Goal: Task Accomplishment & Management: Use online tool/utility

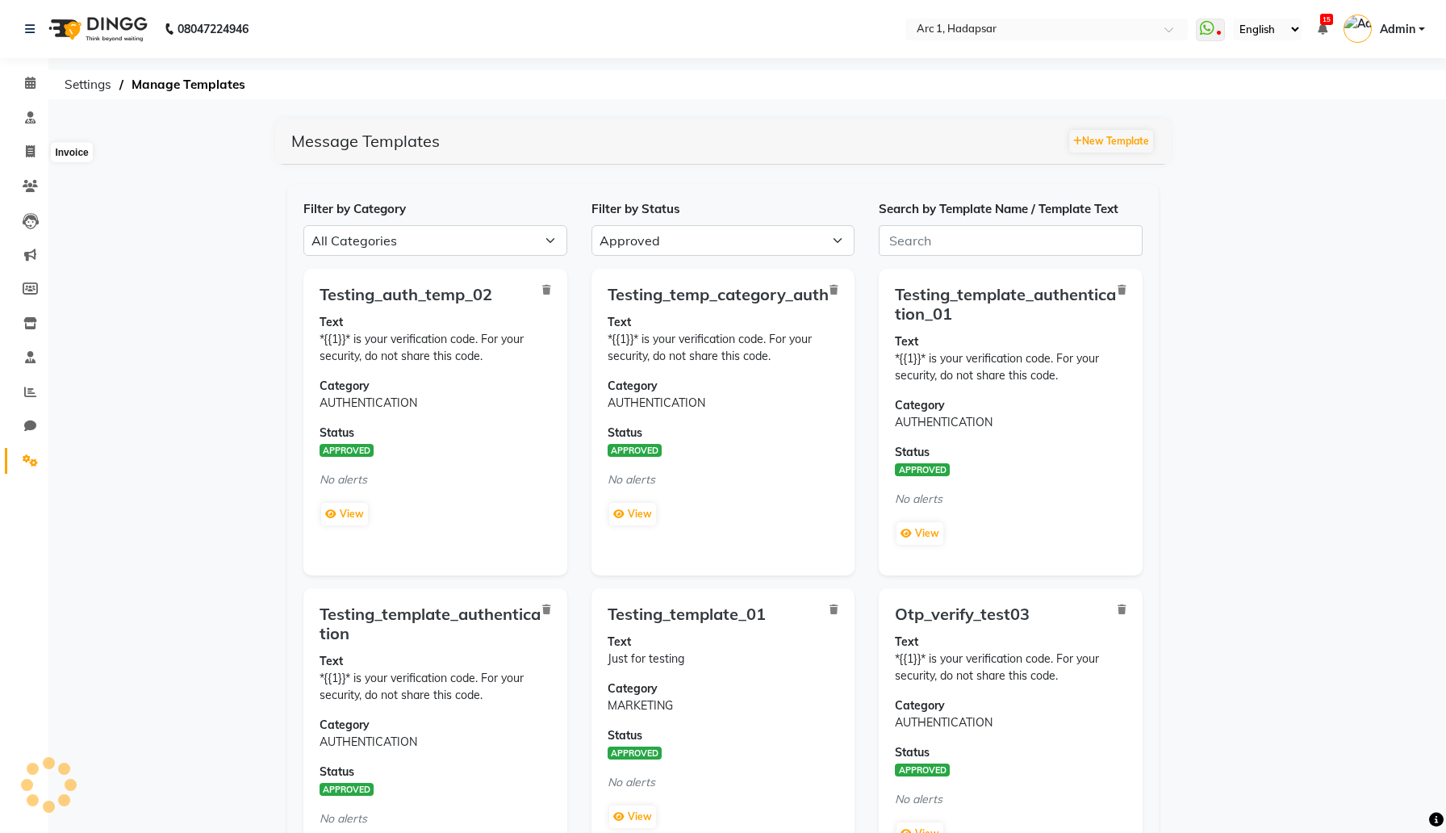
select select "APPROVED"
click at [31, 180] on icon at bounding box center [30, 186] width 15 height 12
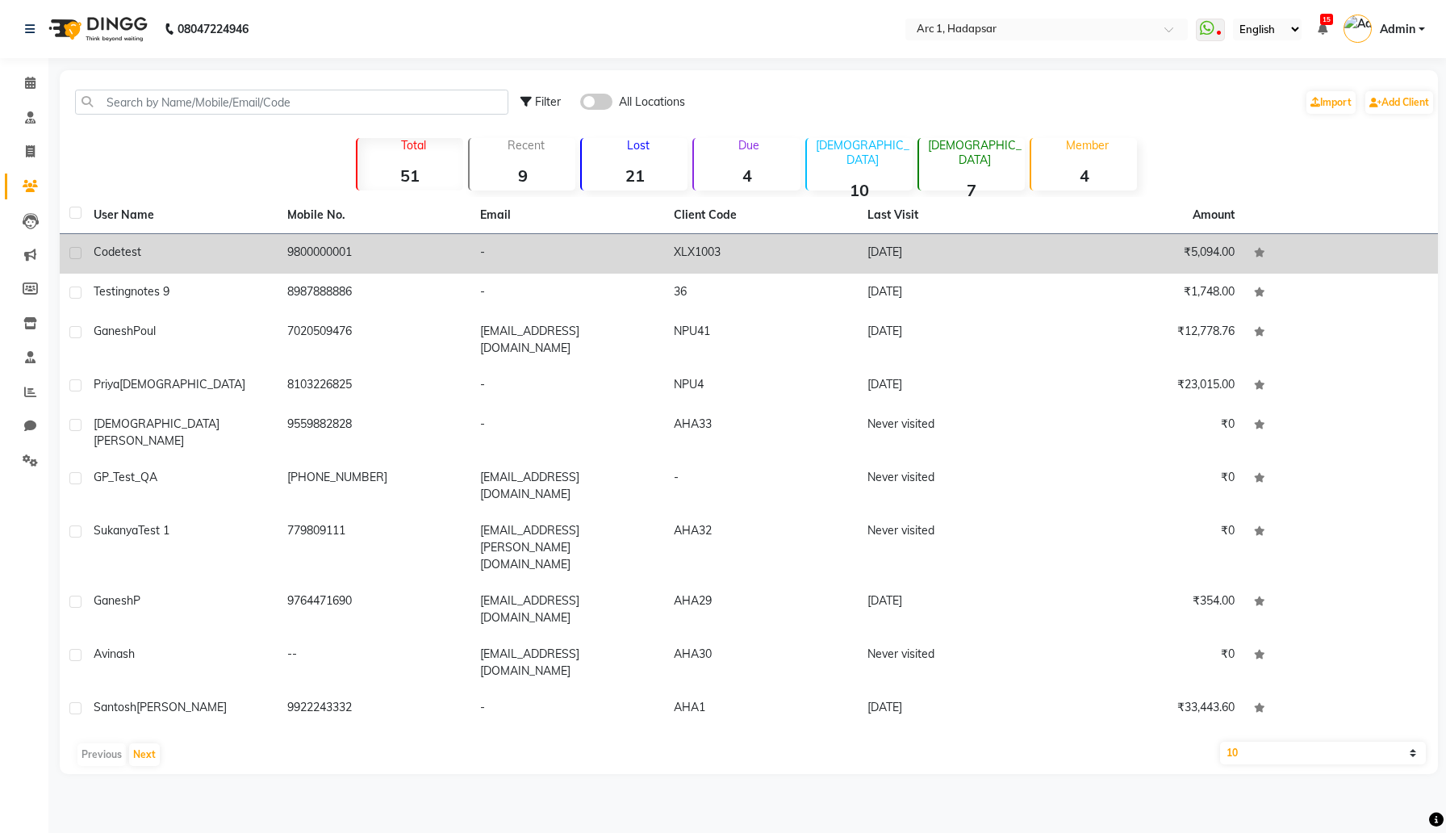
click at [140, 255] on span "test" at bounding box center [131, 251] width 20 height 15
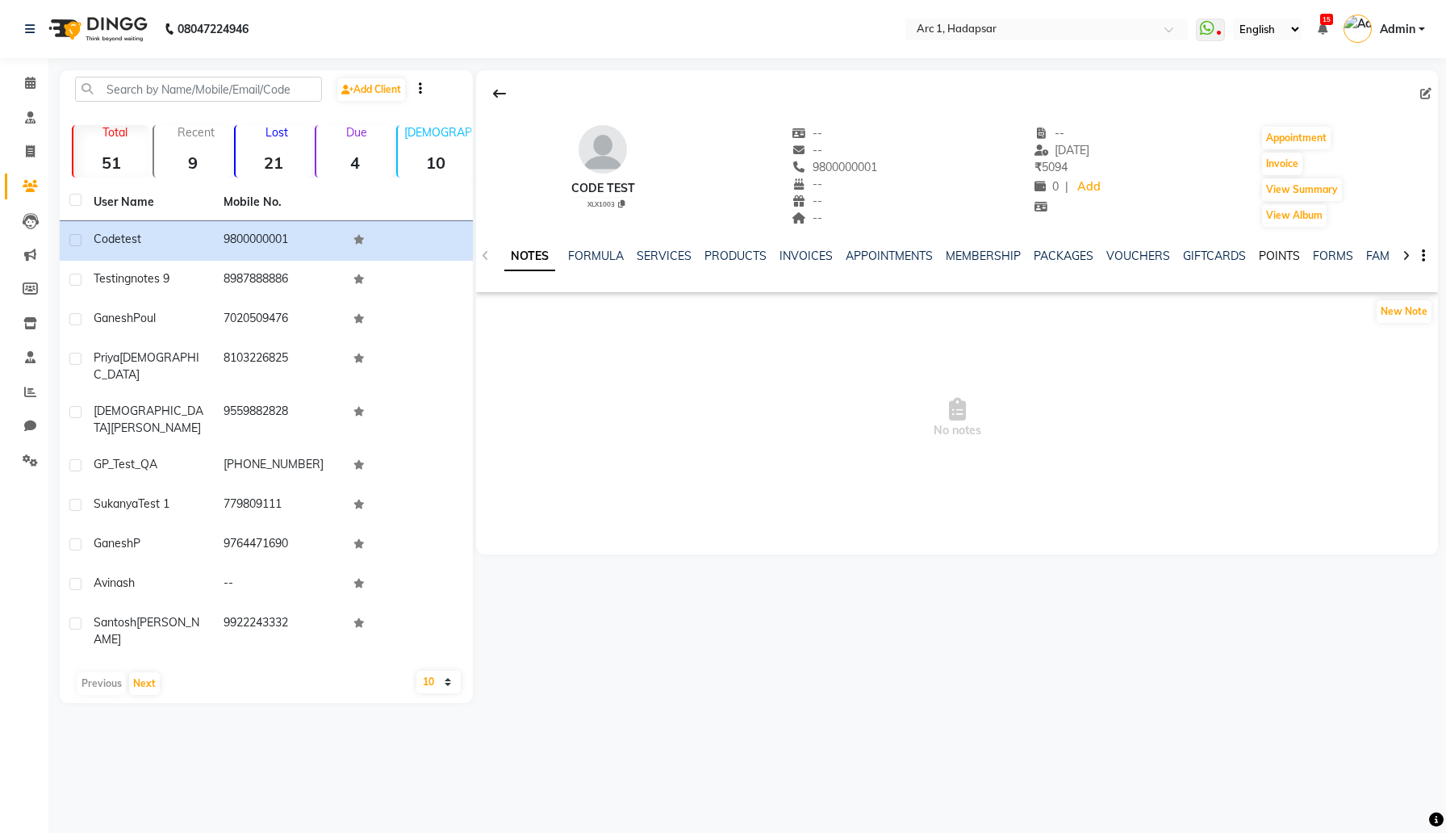
click at [1266, 251] on link "POINTS" at bounding box center [1279, 256] width 41 height 15
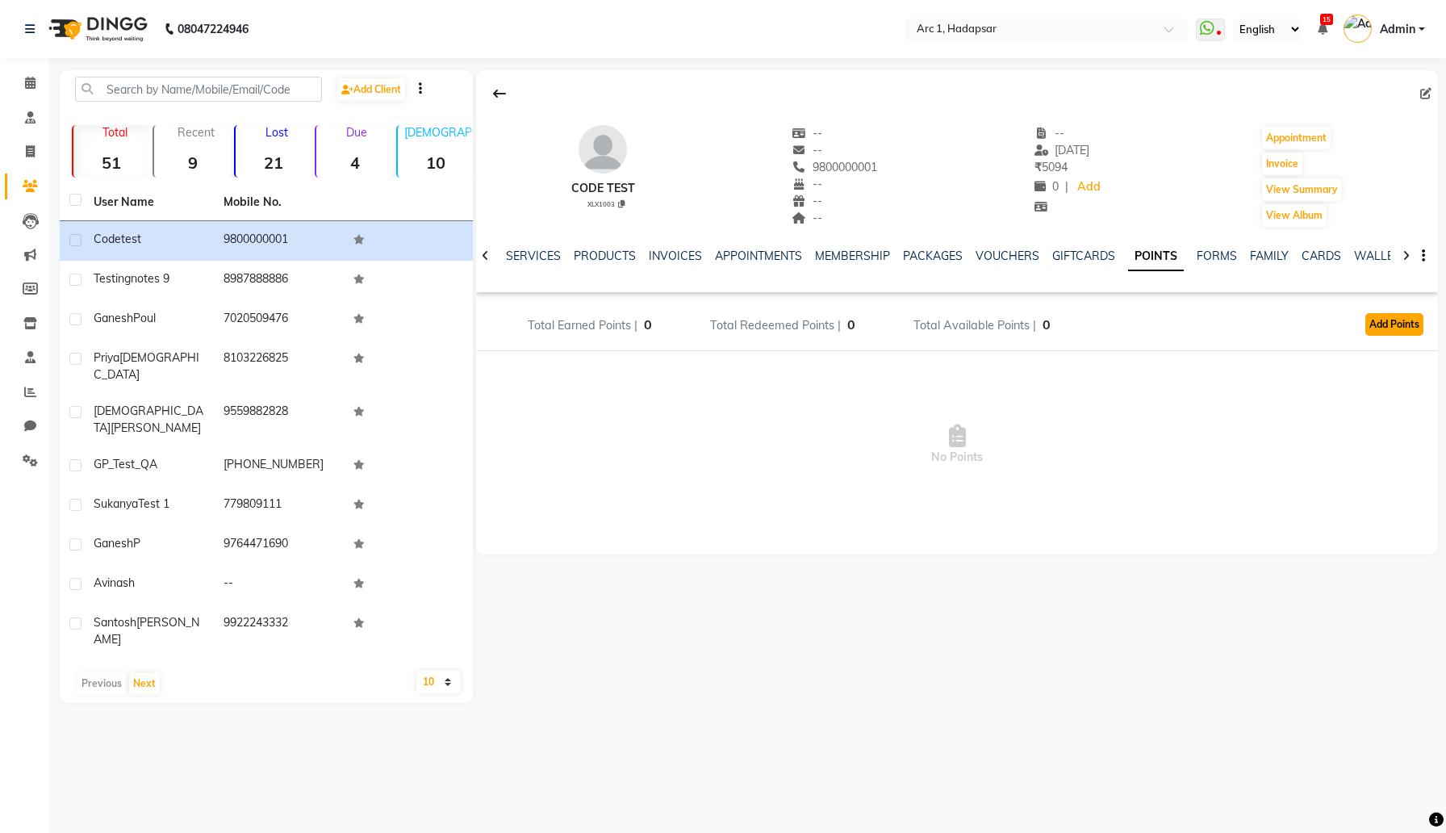
click at [1405, 313] on button "Add Points" at bounding box center [1394, 324] width 58 height 23
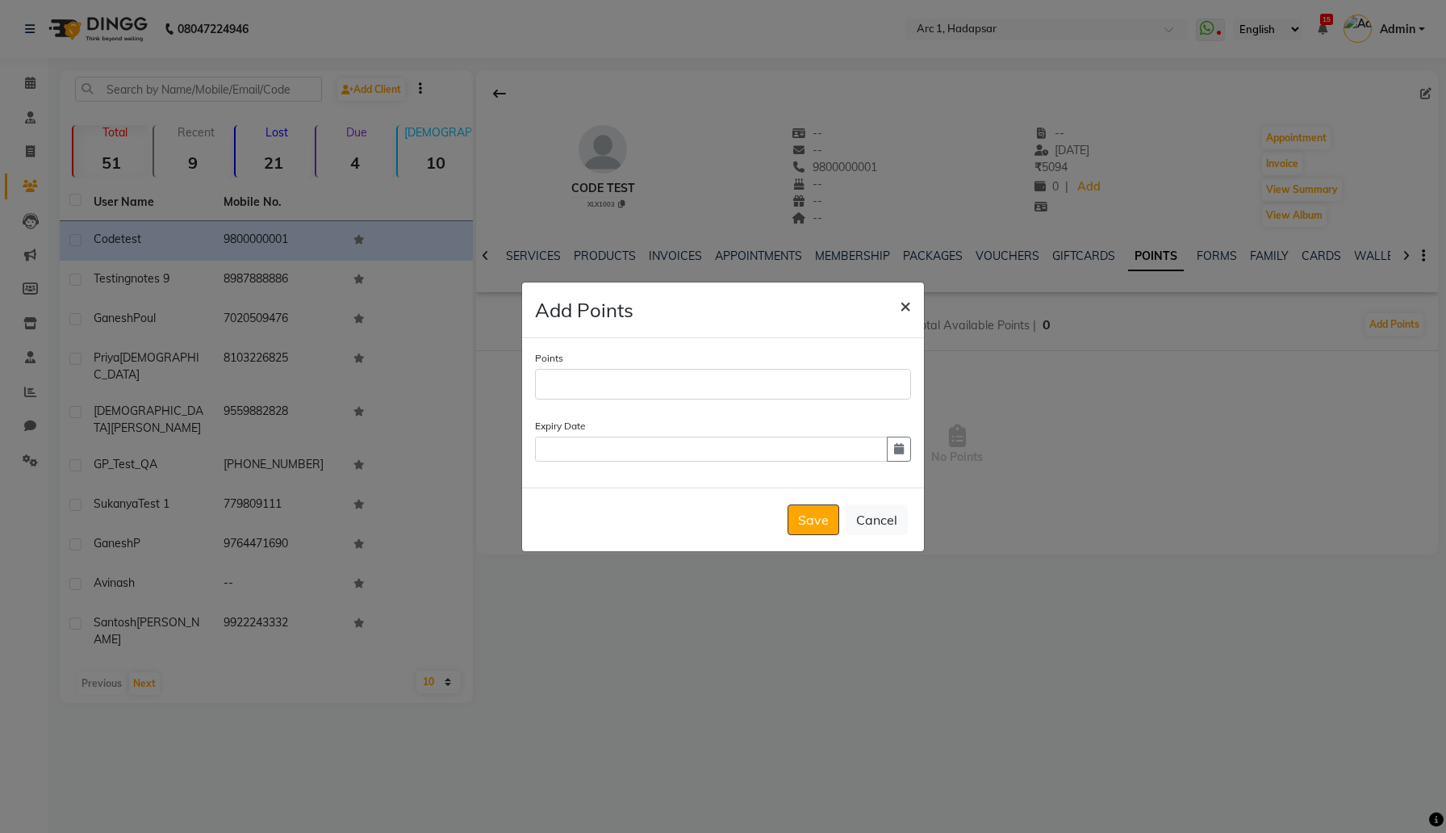
click at [909, 299] on span "×" at bounding box center [905, 305] width 11 height 24
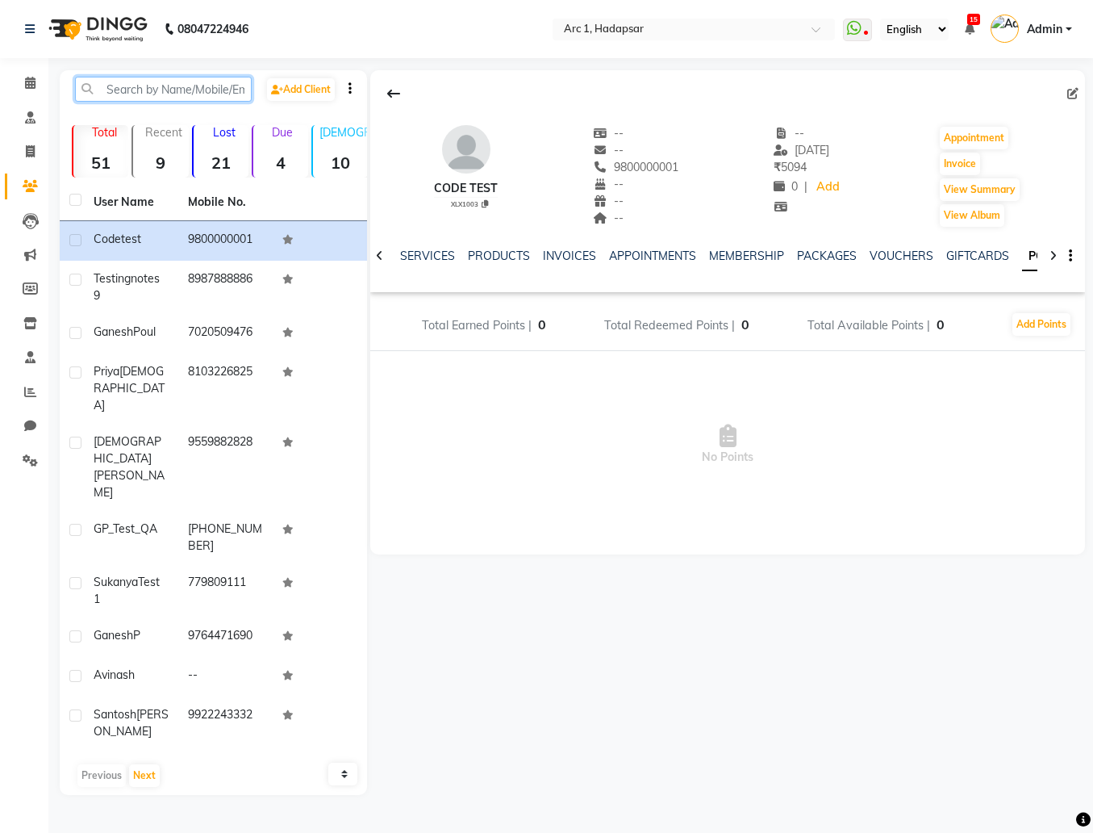
click at [169, 91] on input "text" at bounding box center [163, 89] width 177 height 25
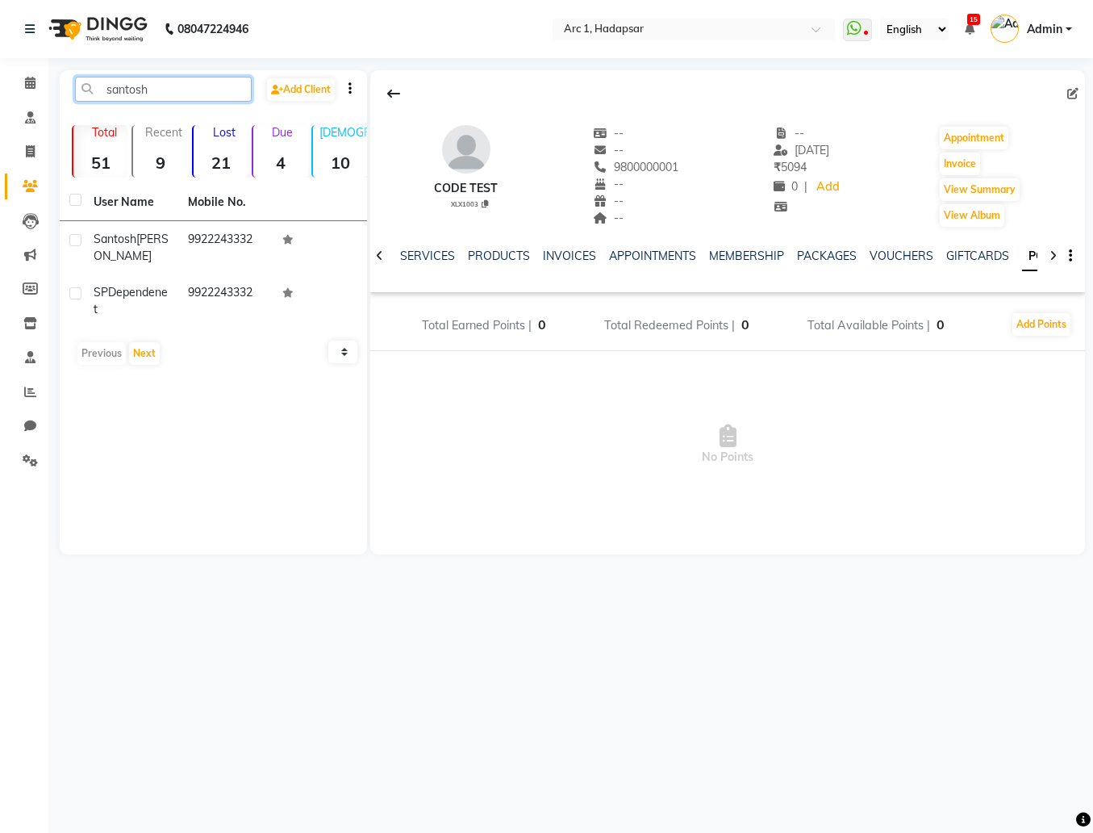
type input "santosh"
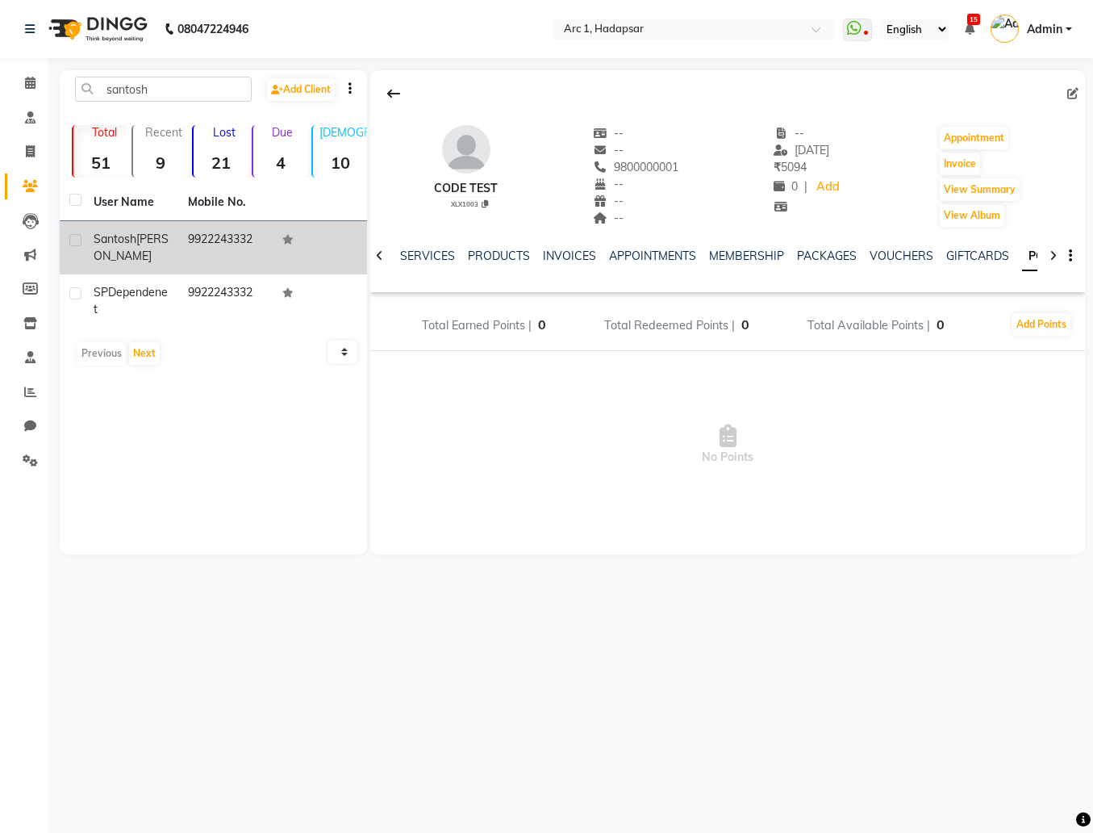
click at [186, 240] on td "9922243332" at bounding box center [225, 247] width 94 height 53
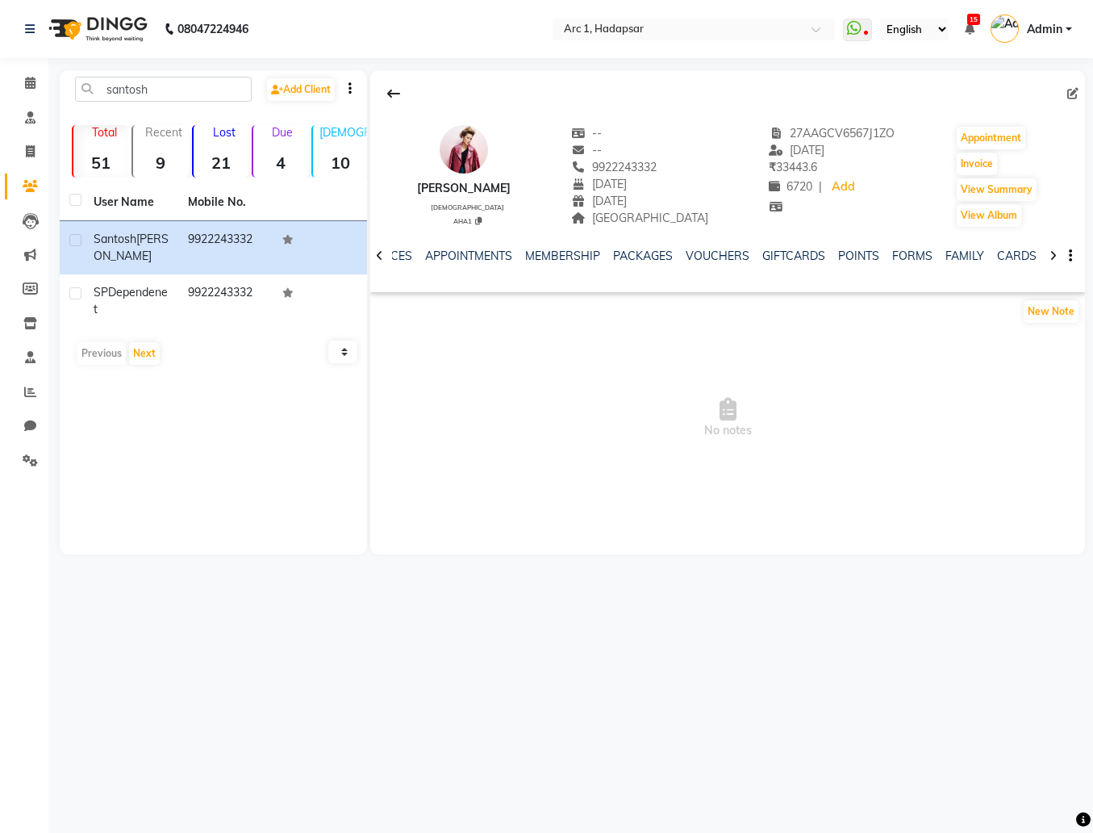
scroll to position [0, 199]
click at [838, 257] on link "POINTS" at bounding box center [858, 256] width 41 height 15
click at [1048, 327] on button "Add Points" at bounding box center [1042, 324] width 58 height 23
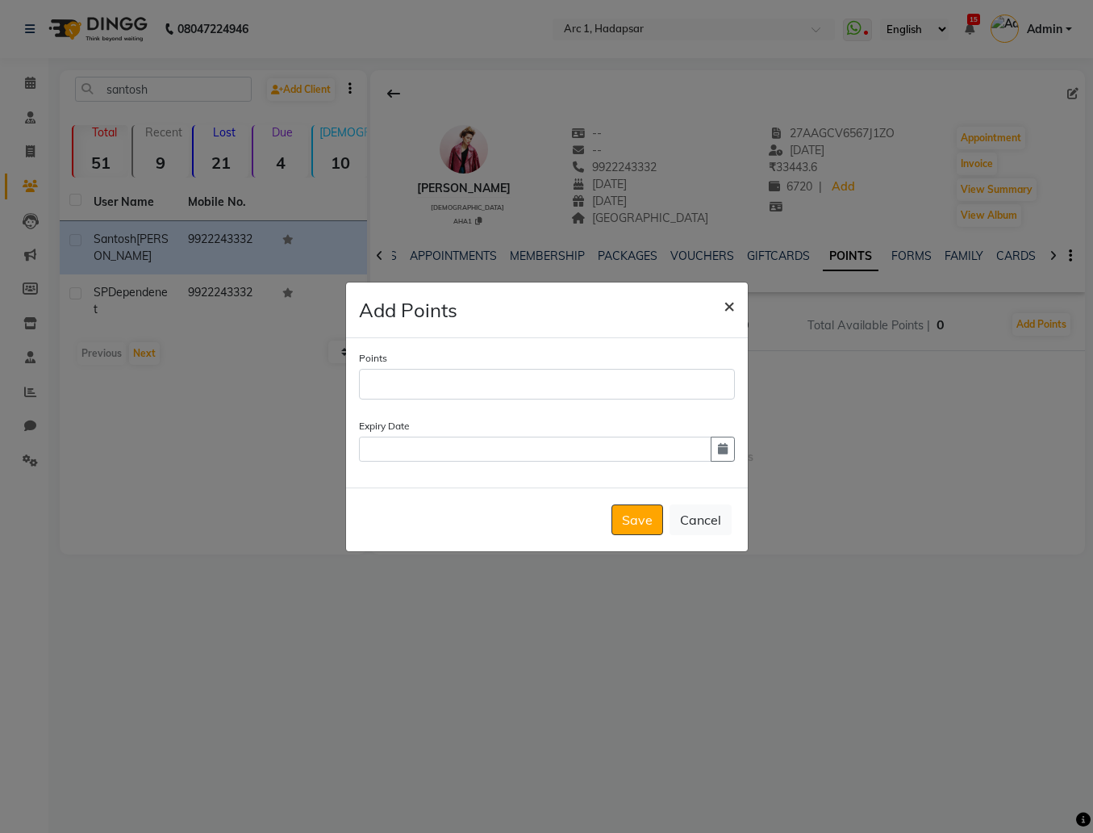
click at [725, 305] on span "×" at bounding box center [729, 305] width 11 height 24
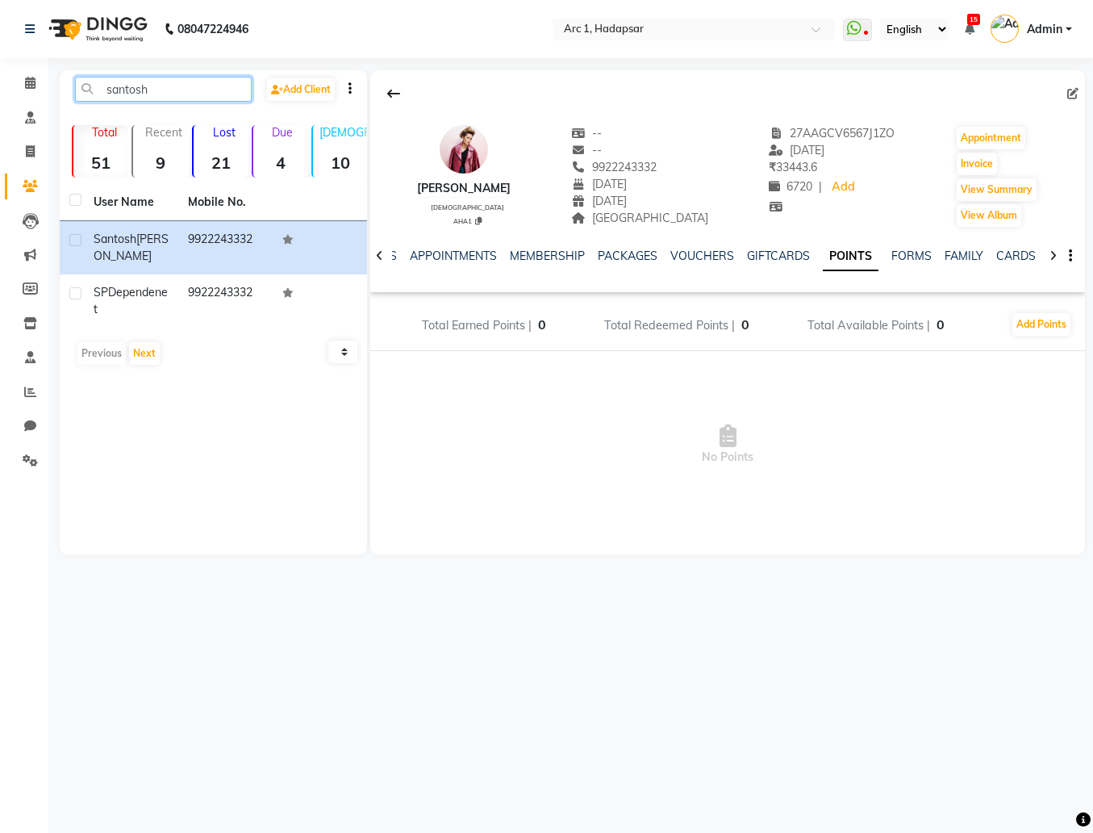
drag, startPoint x: 153, startPoint y: 92, endPoint x: 68, endPoint y: 91, distance: 84.7
click at [68, 92] on div "santosh" at bounding box center [163, 89] width 201 height 25
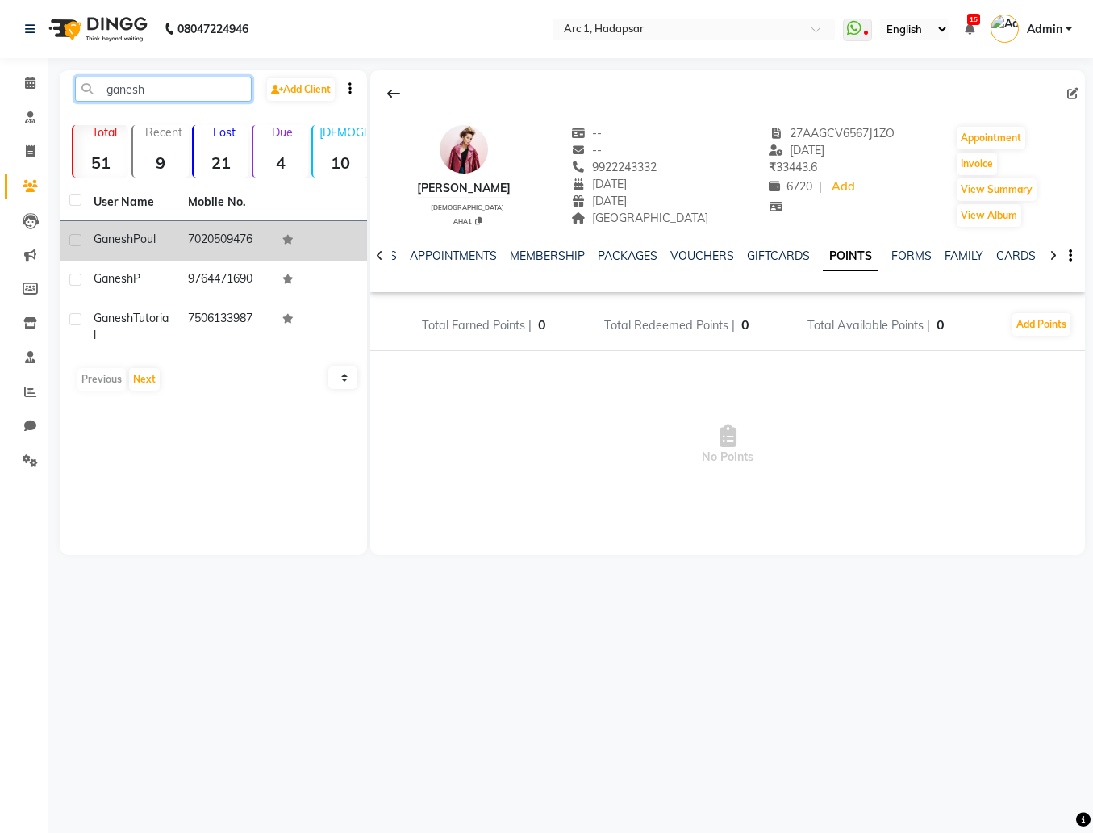
type input "ganesh"
click at [132, 236] on span "Ganesh" at bounding box center [114, 239] width 40 height 15
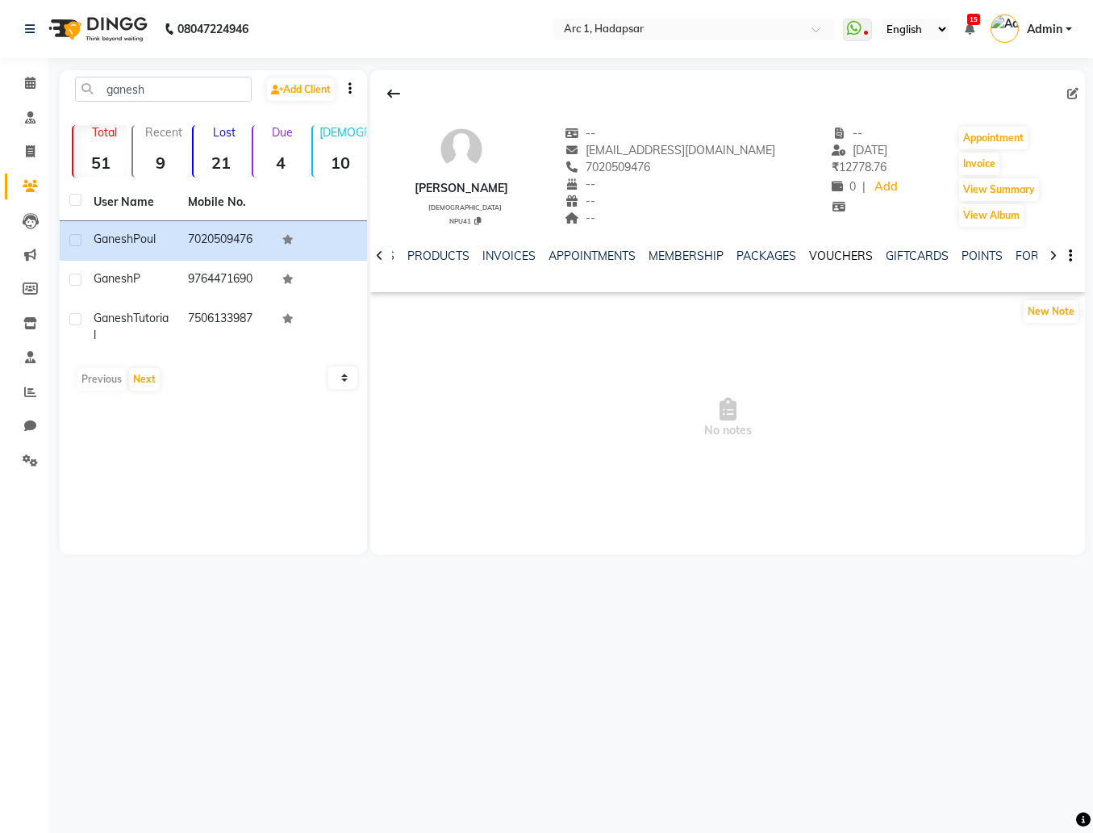
scroll to position [0, 85]
click at [952, 253] on link "POINTS" at bounding box center [972, 256] width 41 height 15
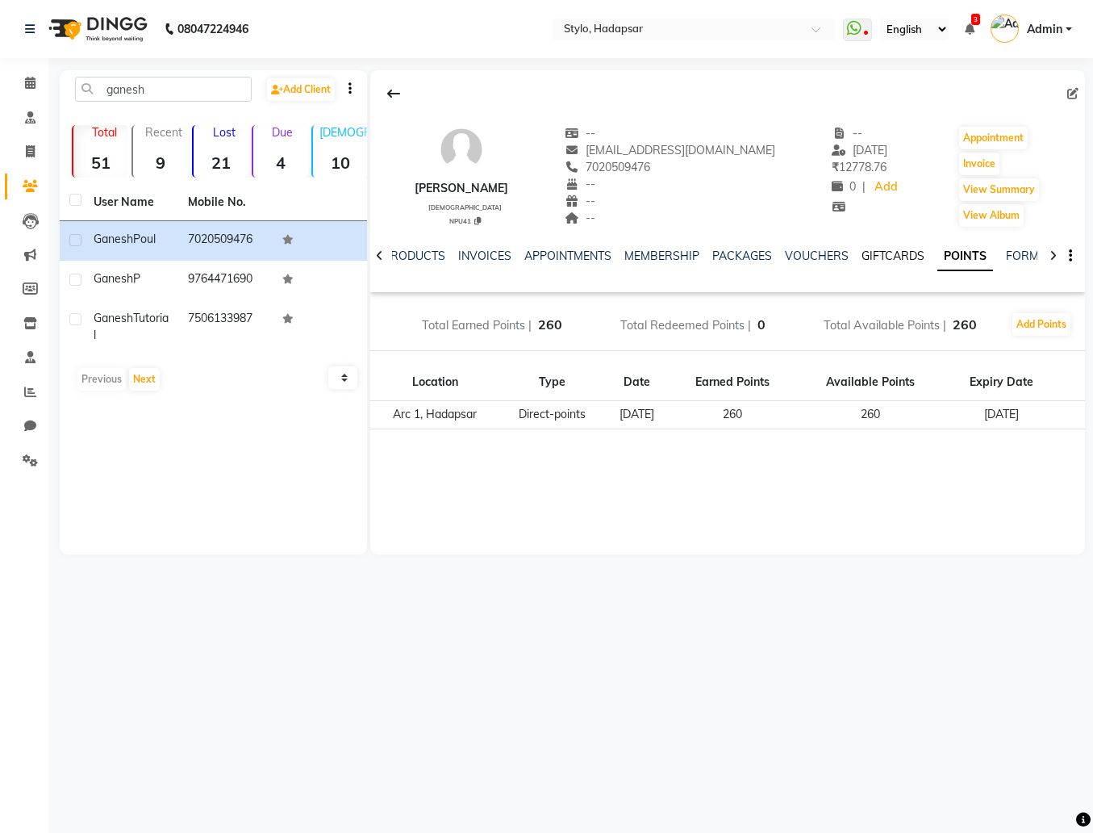
click at [896, 261] on link "GIFTCARDS" at bounding box center [893, 256] width 63 height 15
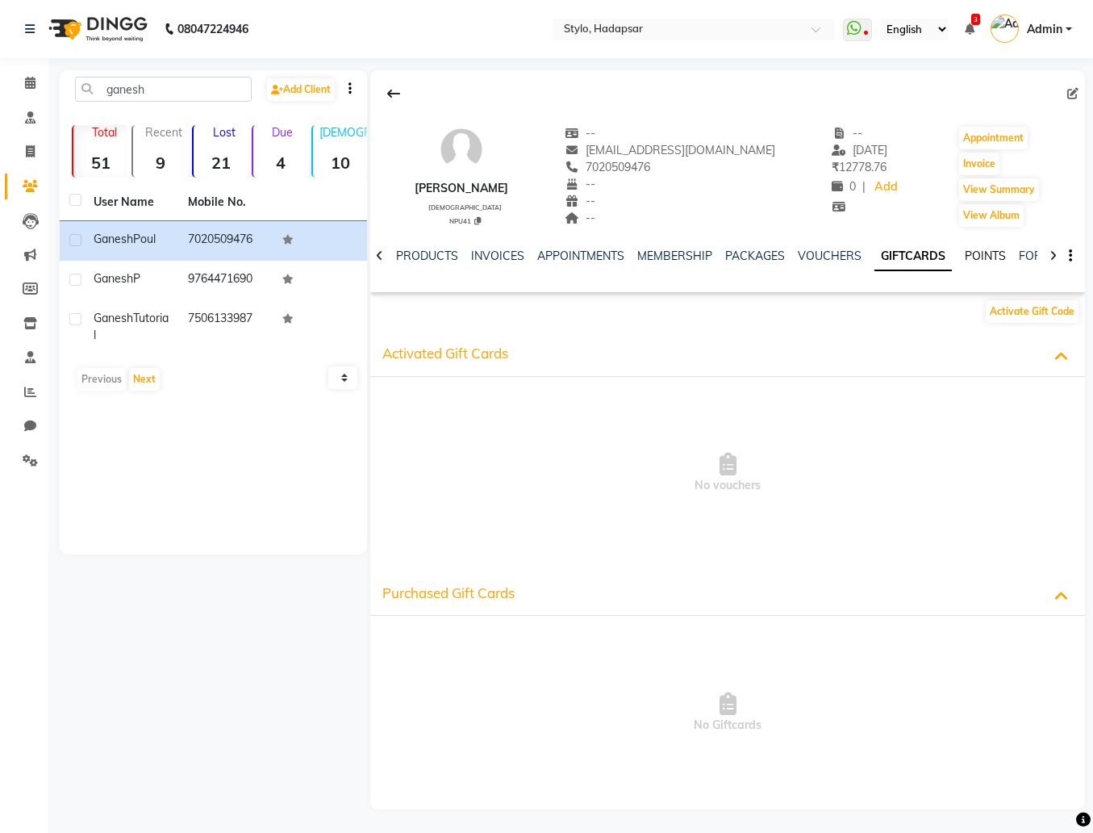
click at [973, 258] on link "POINTS" at bounding box center [985, 256] width 41 height 15
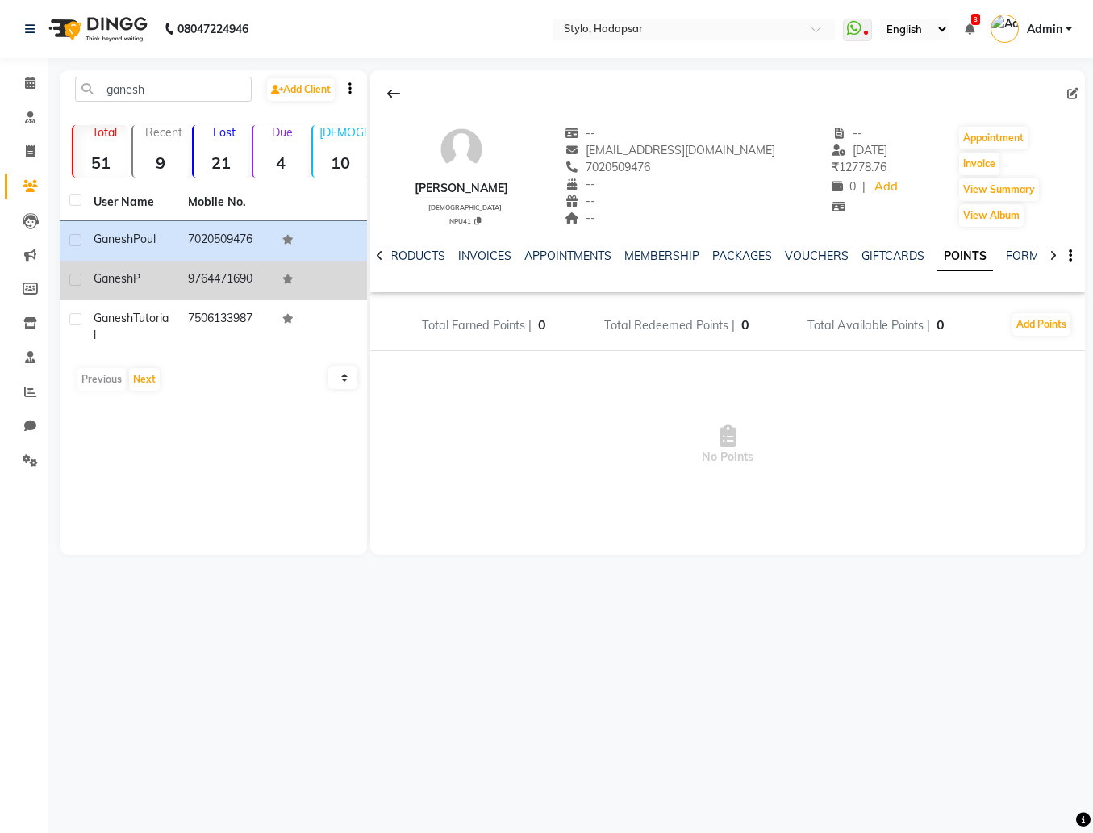
click at [176, 270] on td "[PERSON_NAME]" at bounding box center [131, 281] width 94 height 40
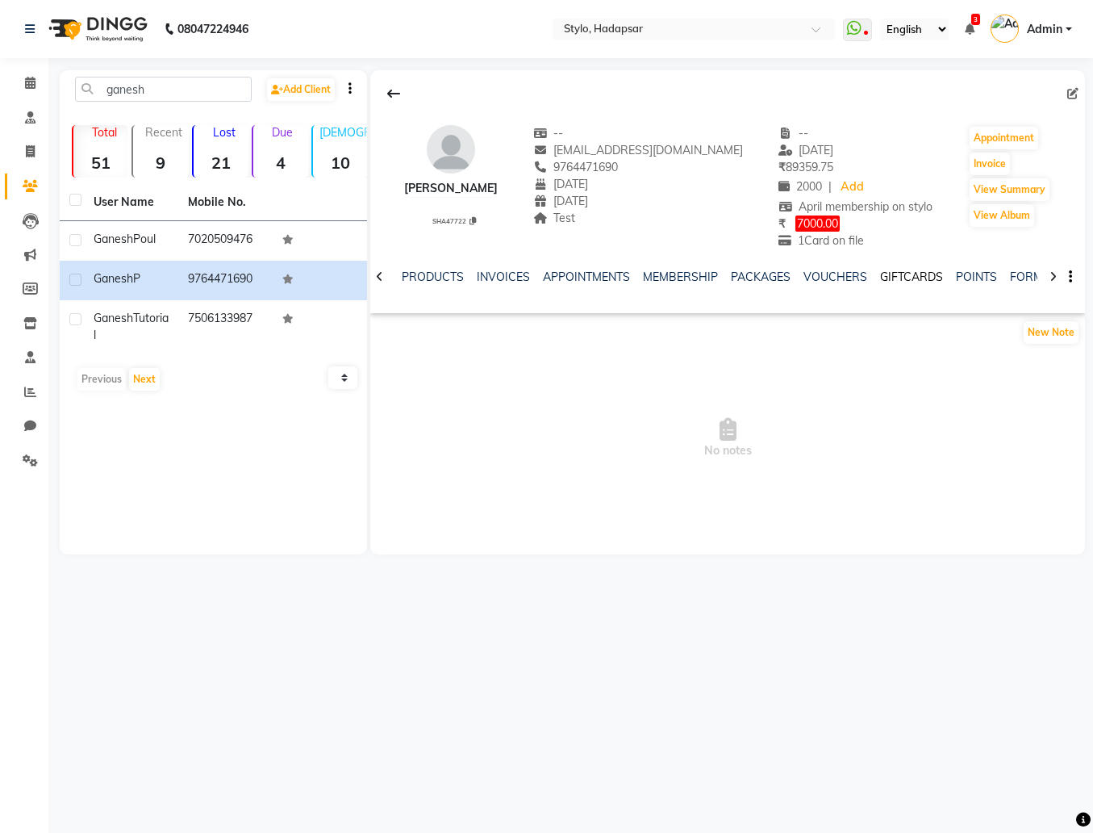
scroll to position [0, 79]
click at [958, 274] on link "POINTS" at bounding box center [978, 277] width 41 height 15
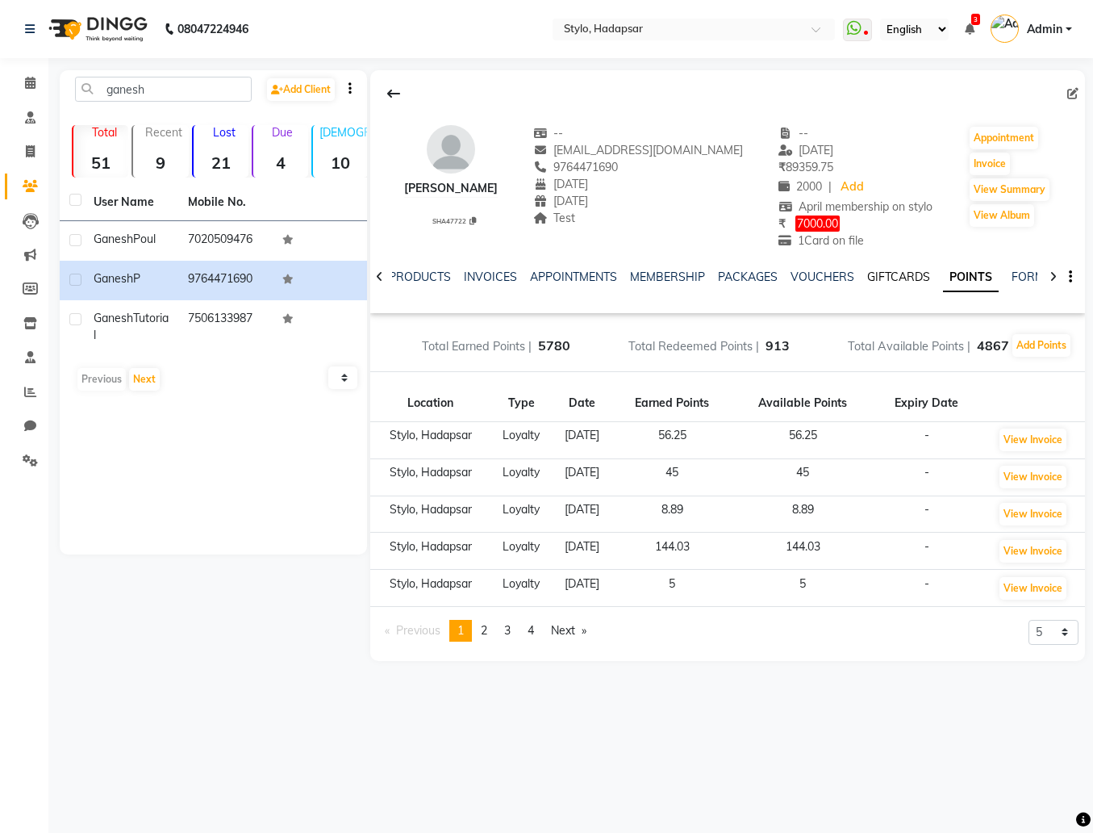
click at [892, 276] on link "GIFTCARDS" at bounding box center [898, 277] width 63 height 15
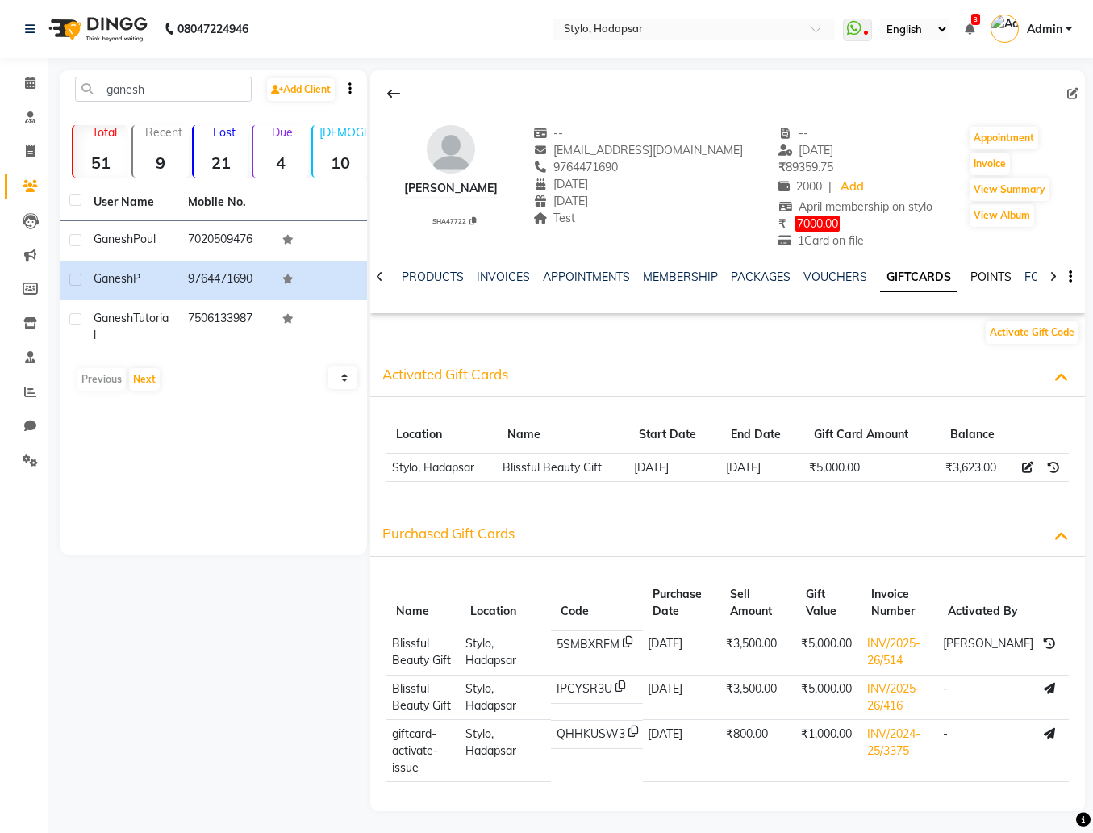
click at [980, 276] on link "POINTS" at bounding box center [991, 277] width 41 height 15
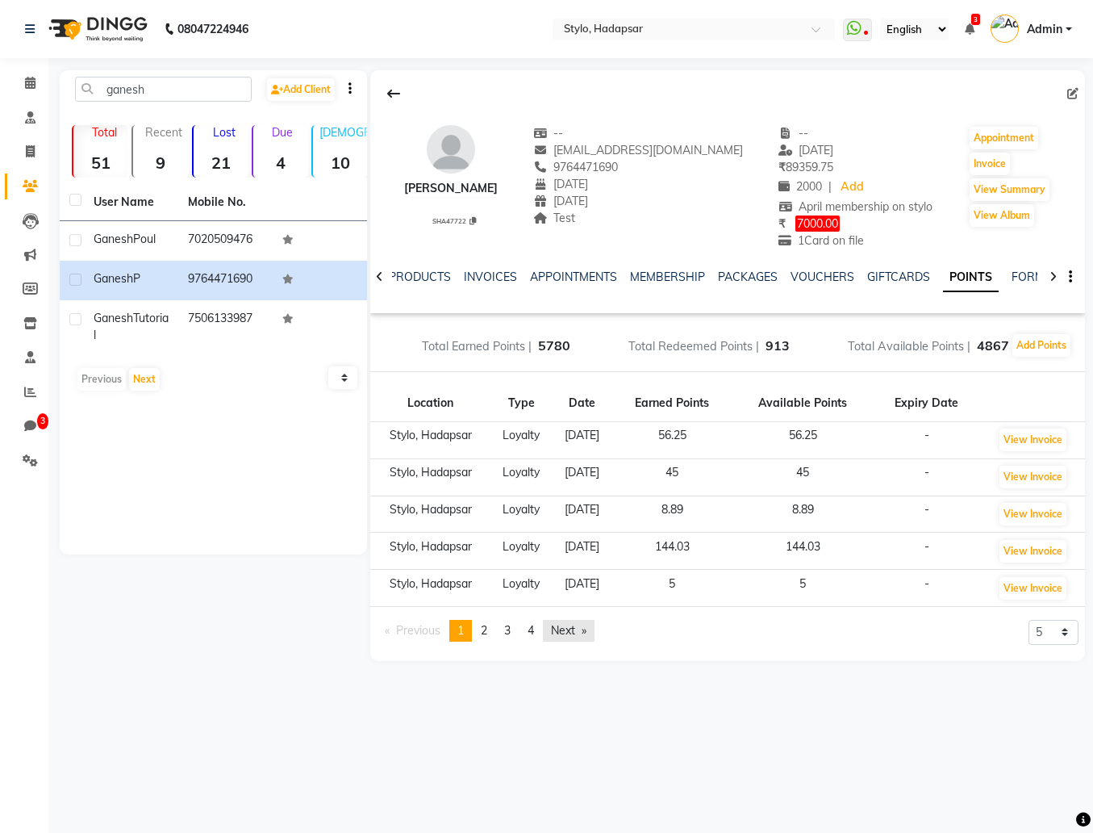
click at [583, 630] on link "Next page" at bounding box center [569, 631] width 52 height 22
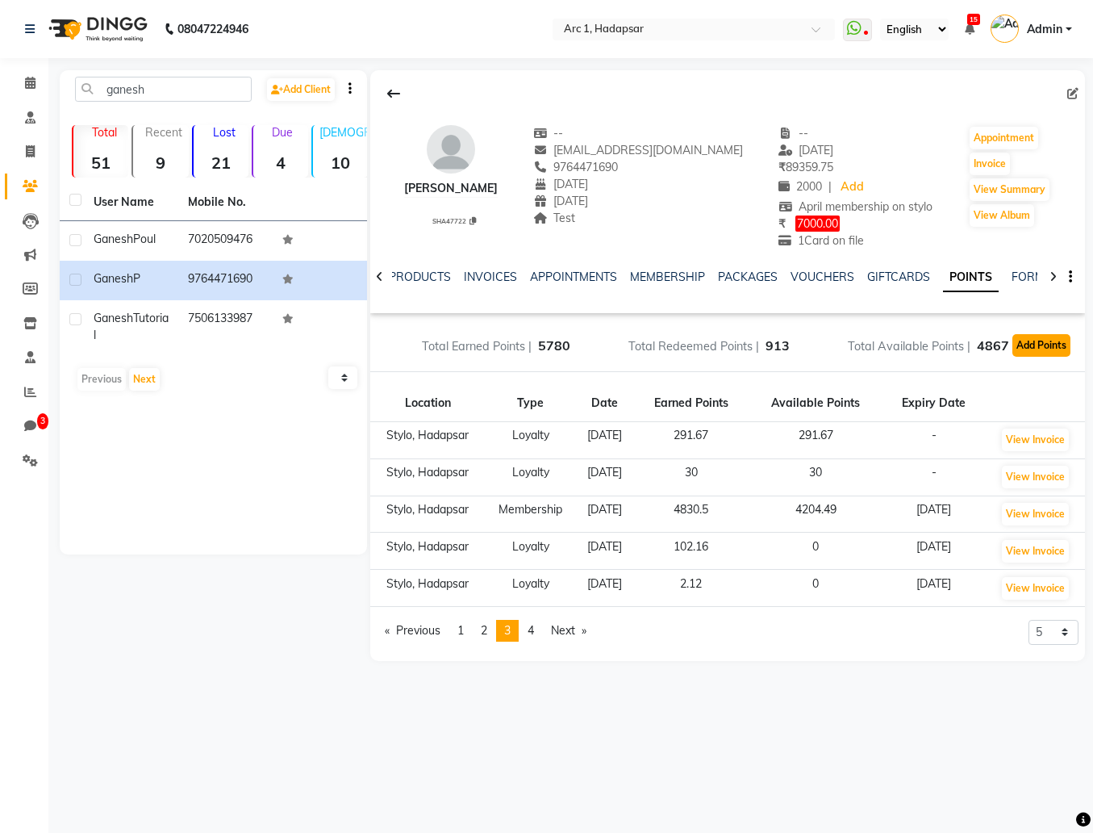
click at [1047, 355] on button "Add Points" at bounding box center [1042, 345] width 58 height 23
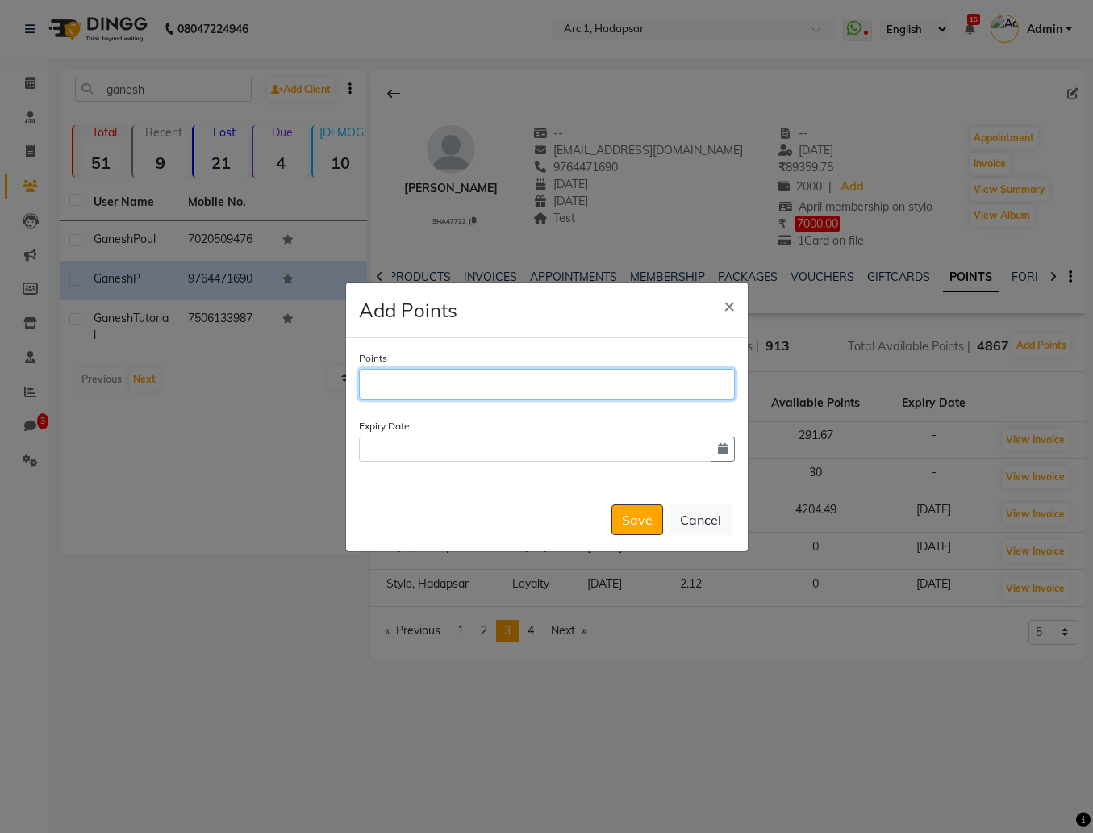
click at [637, 379] on input "Points" at bounding box center [547, 384] width 376 height 31
type input "7"
click at [732, 310] on span "×" at bounding box center [729, 305] width 11 height 24
